Goal: Task Accomplishment & Management: Use online tool/utility

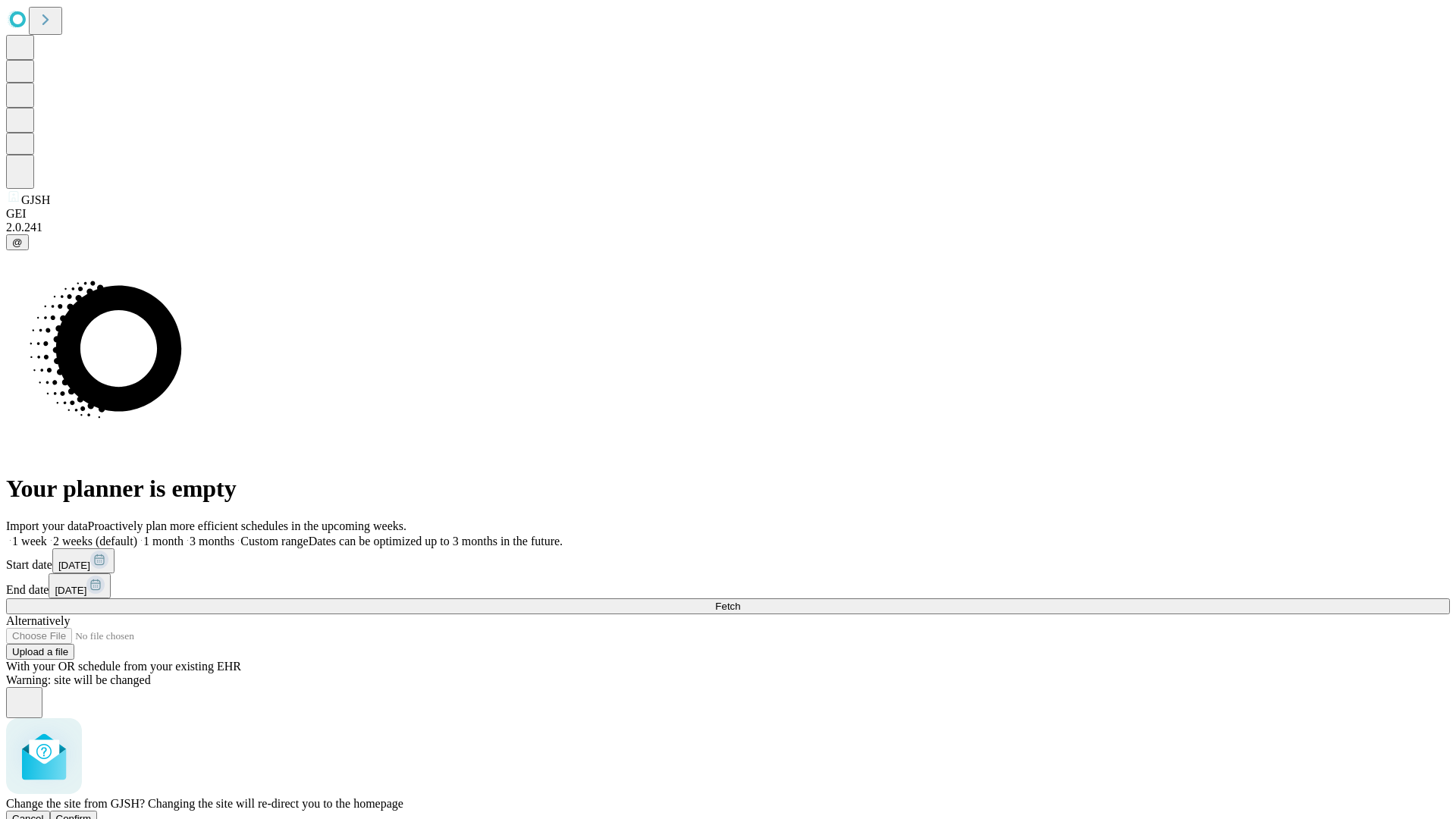
click at [92, 813] on span "Confirm" at bounding box center [74, 818] width 36 height 11
click at [137, 535] on label "2 weeks (default)" at bounding box center [92, 541] width 90 height 13
click at [740, 600] on span "Fetch" at bounding box center [727, 606] width 25 height 11
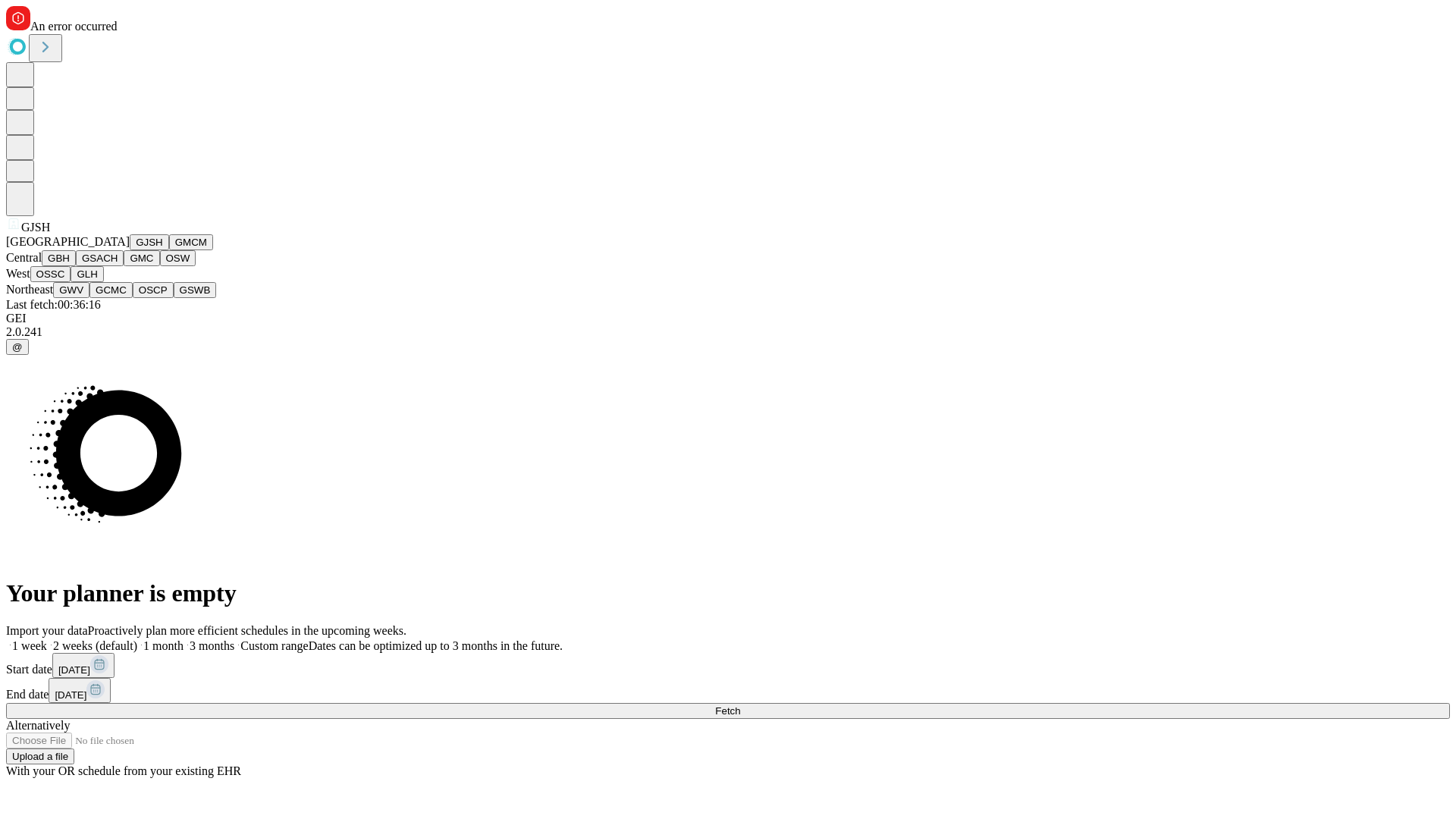
click at [169, 250] on button "GMCM" at bounding box center [191, 242] width 44 height 16
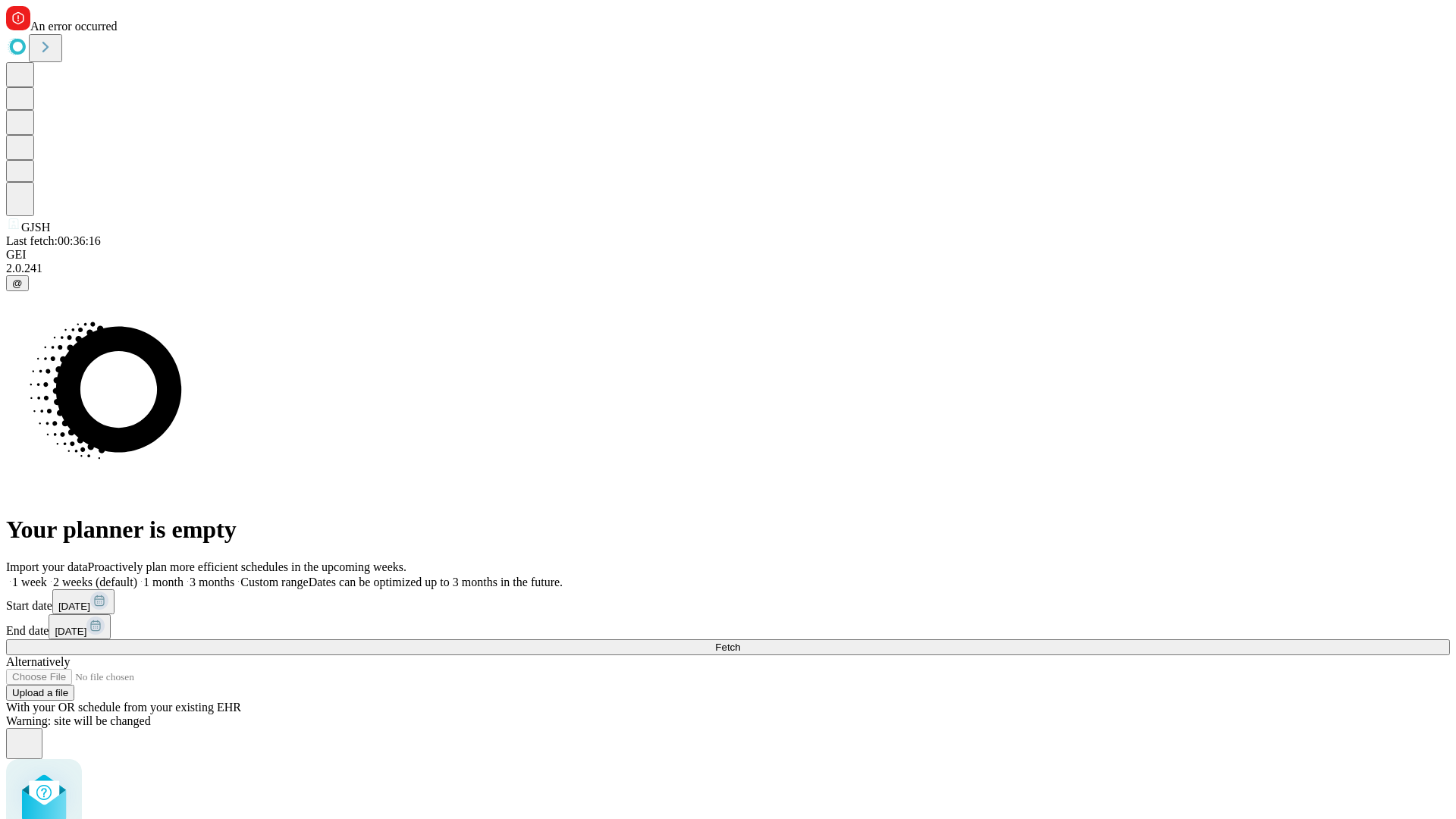
click at [137, 576] on label "2 weeks (default)" at bounding box center [92, 582] width 90 height 13
click at [740, 641] on span "Fetch" at bounding box center [727, 646] width 25 height 11
click at [137, 576] on label "2 weeks (default)" at bounding box center [92, 582] width 90 height 13
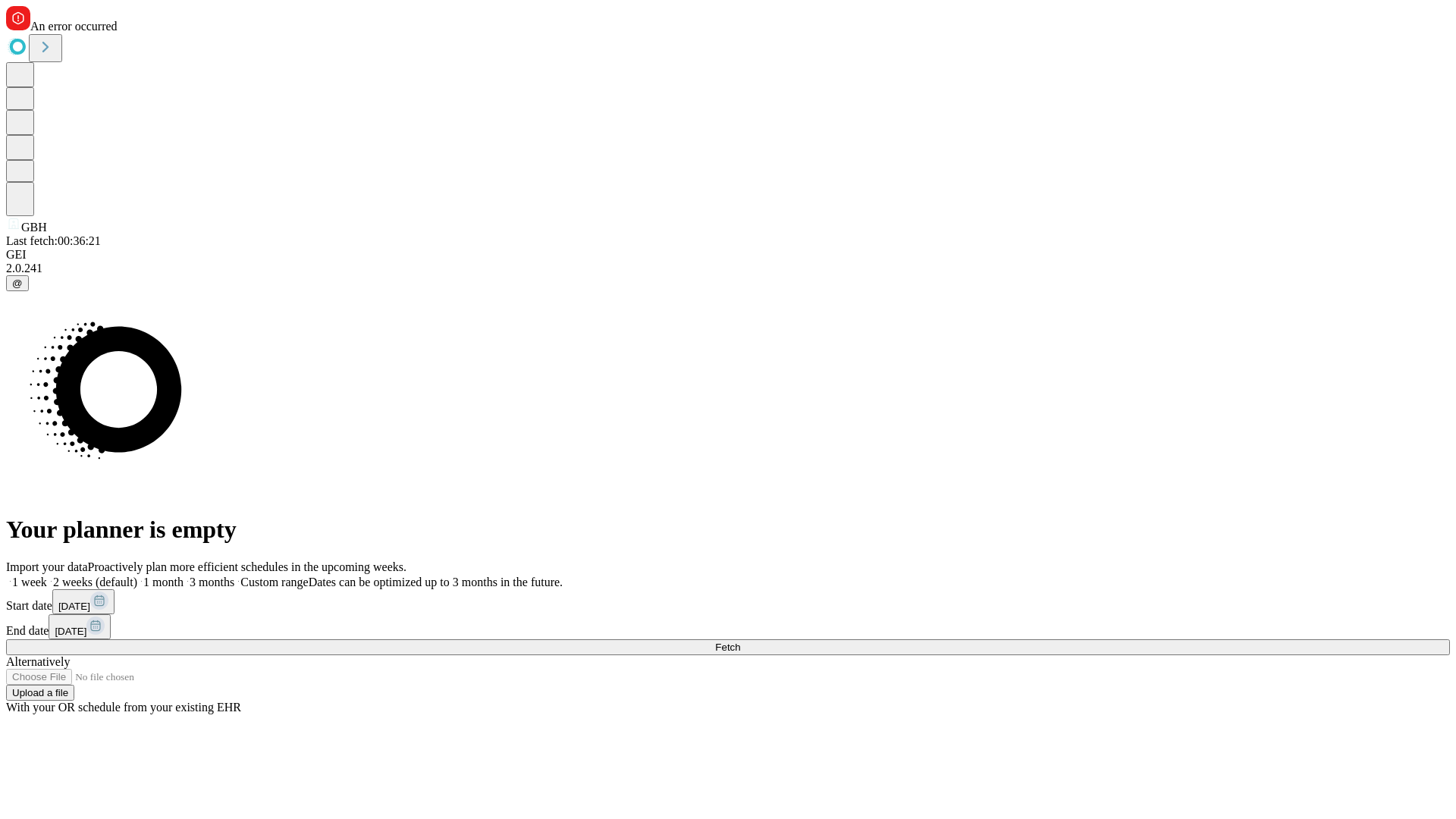
click at [740, 641] on span "Fetch" at bounding box center [727, 646] width 25 height 11
click at [137, 576] on label "2 weeks (default)" at bounding box center [92, 582] width 90 height 13
click at [740, 641] on span "Fetch" at bounding box center [727, 646] width 25 height 11
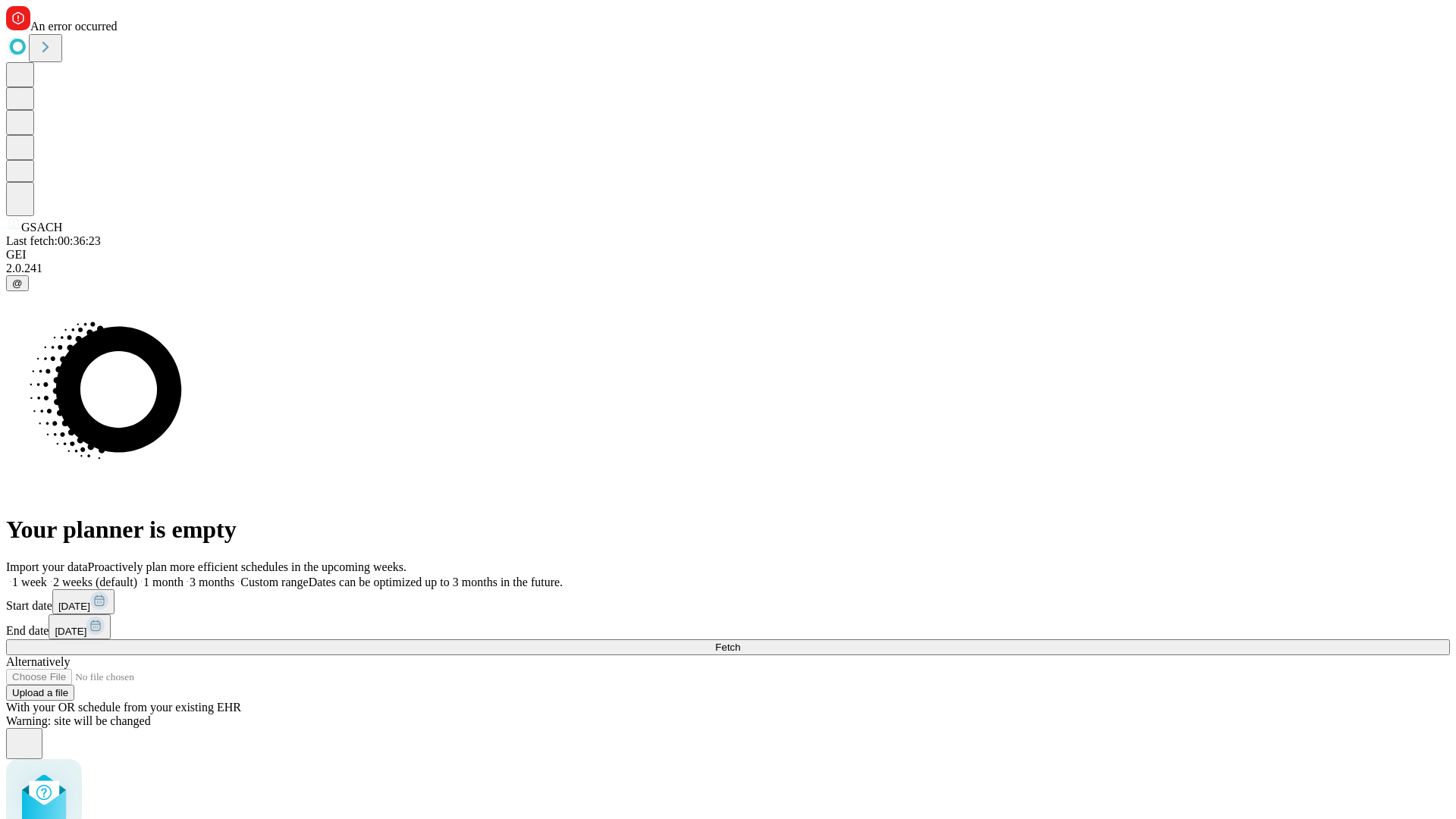
click at [137, 576] on label "2 weeks (default)" at bounding box center [92, 582] width 90 height 13
click at [740, 641] on span "Fetch" at bounding box center [727, 646] width 25 height 11
click at [137, 576] on label "2 weeks (default)" at bounding box center [92, 582] width 90 height 13
click at [740, 641] on span "Fetch" at bounding box center [727, 646] width 25 height 11
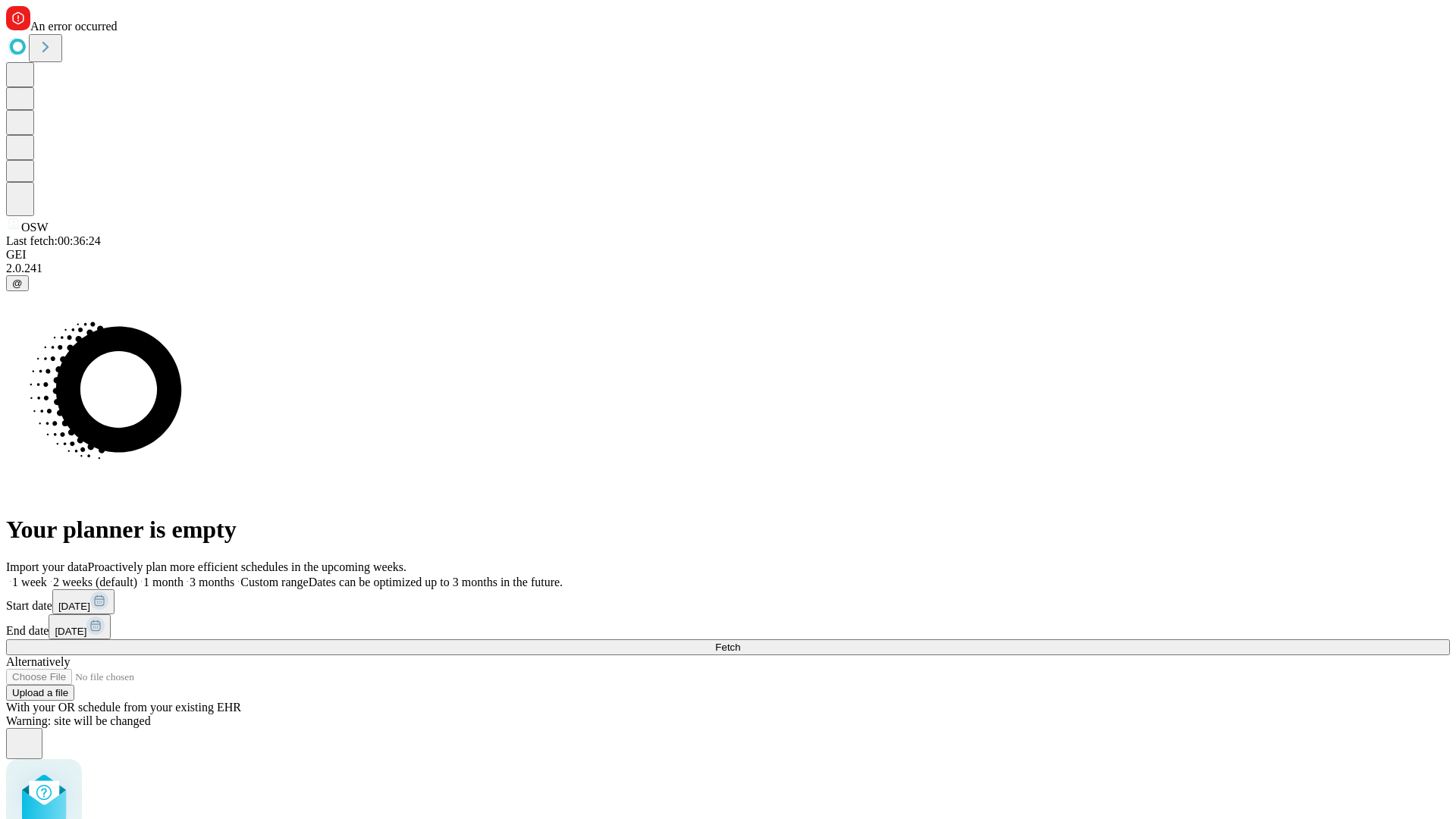
click at [137, 576] on label "2 weeks (default)" at bounding box center [92, 582] width 90 height 13
click at [740, 641] on span "Fetch" at bounding box center [727, 646] width 25 height 11
click at [137, 576] on label "2 weeks (default)" at bounding box center [92, 582] width 90 height 13
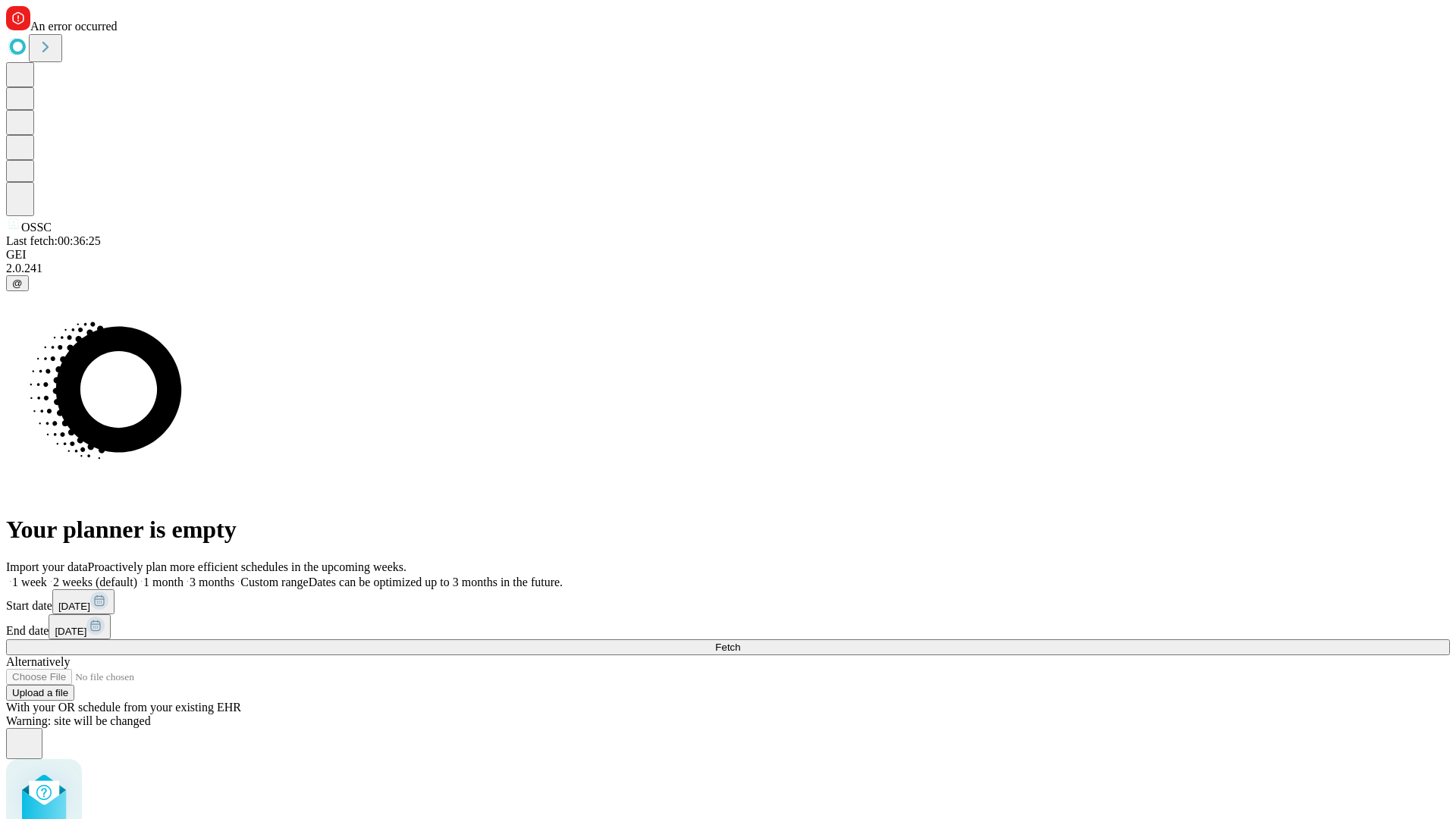
click at [740, 641] on span "Fetch" at bounding box center [727, 646] width 25 height 11
click at [137, 576] on label "2 weeks (default)" at bounding box center [92, 582] width 90 height 13
click at [740, 641] on span "Fetch" at bounding box center [727, 646] width 25 height 11
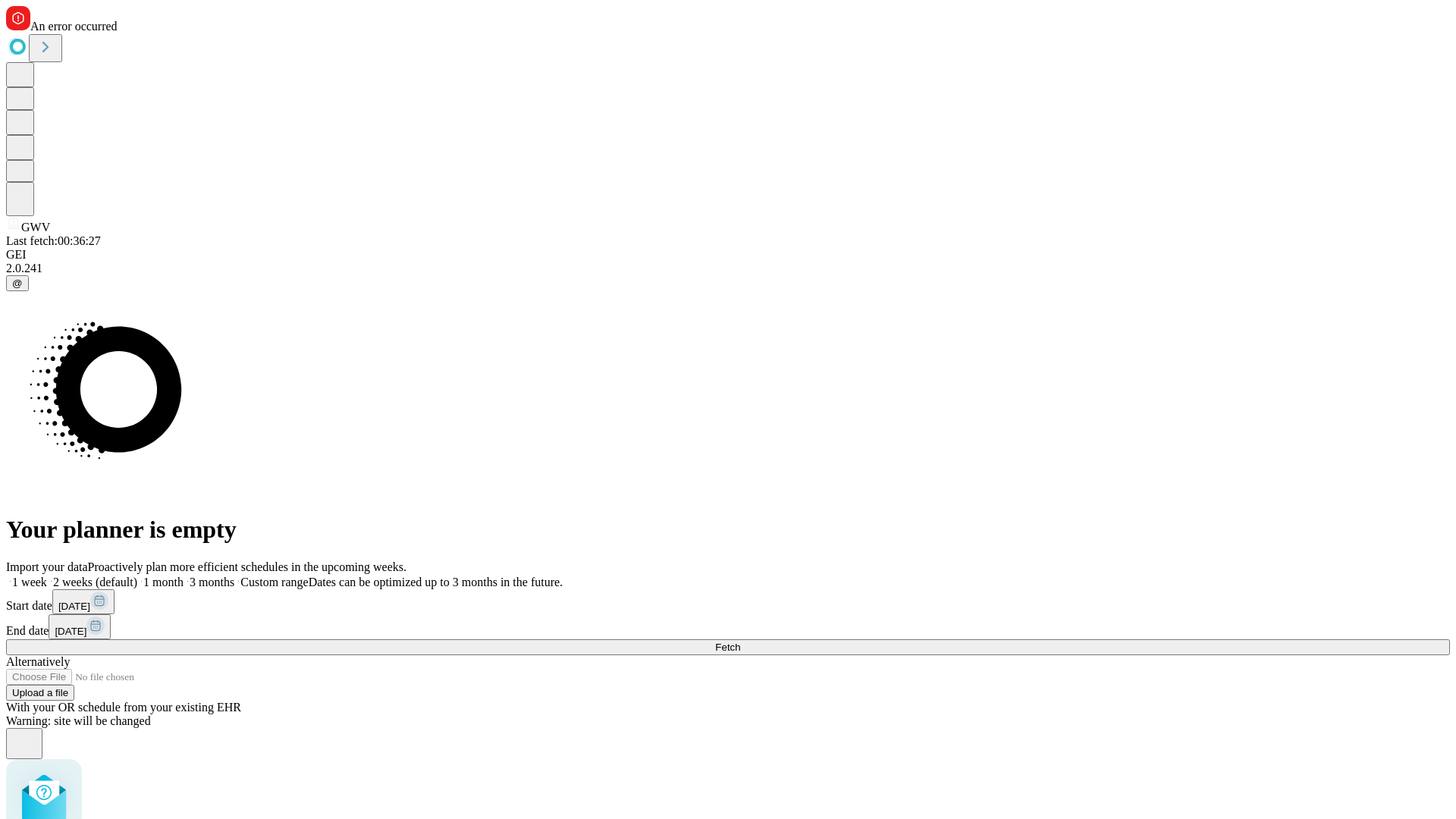
click at [137, 576] on label "2 weeks (default)" at bounding box center [92, 582] width 90 height 13
click at [740, 641] on span "Fetch" at bounding box center [727, 646] width 25 height 11
